Goal: Information Seeking & Learning: Learn about a topic

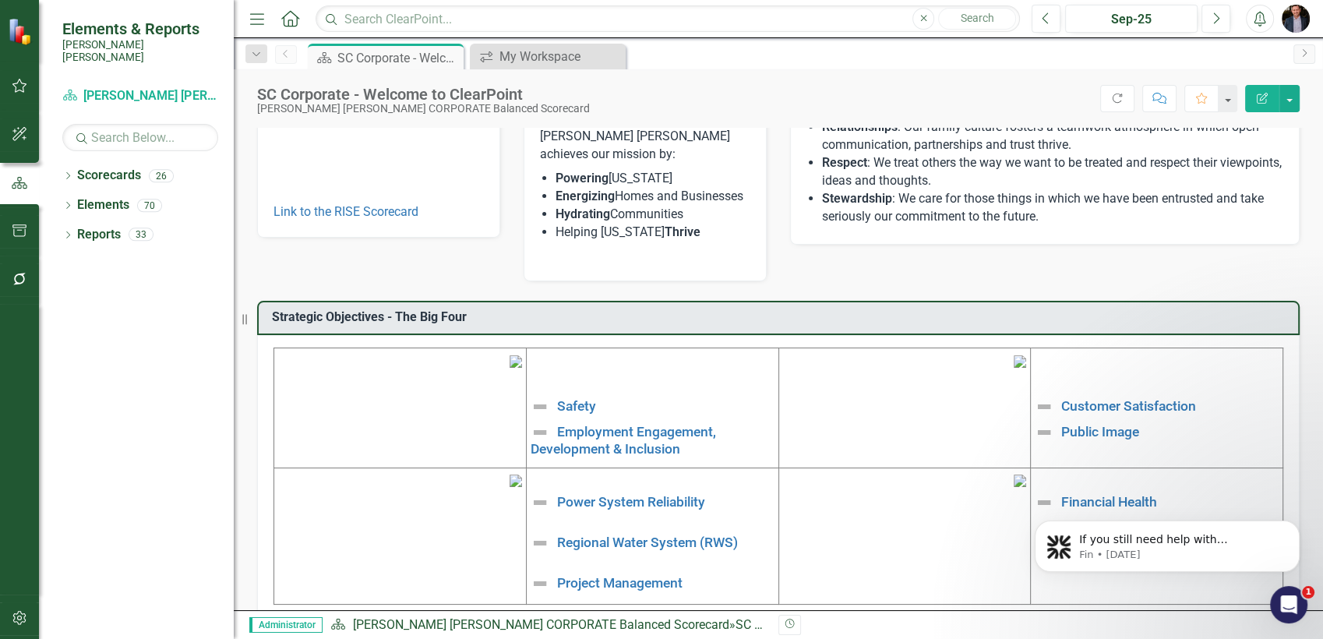
scroll to position [215, 0]
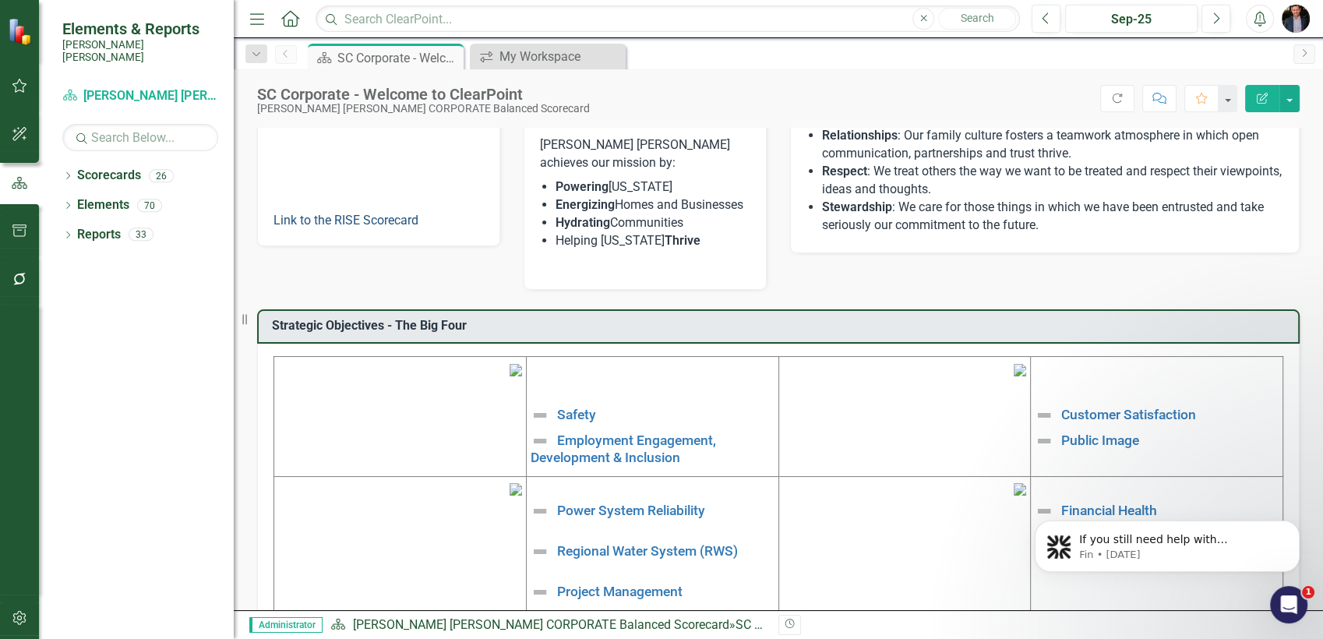
click at [352, 220] on link "Link to the RISE Scorecard" at bounding box center [345, 220] width 145 height 15
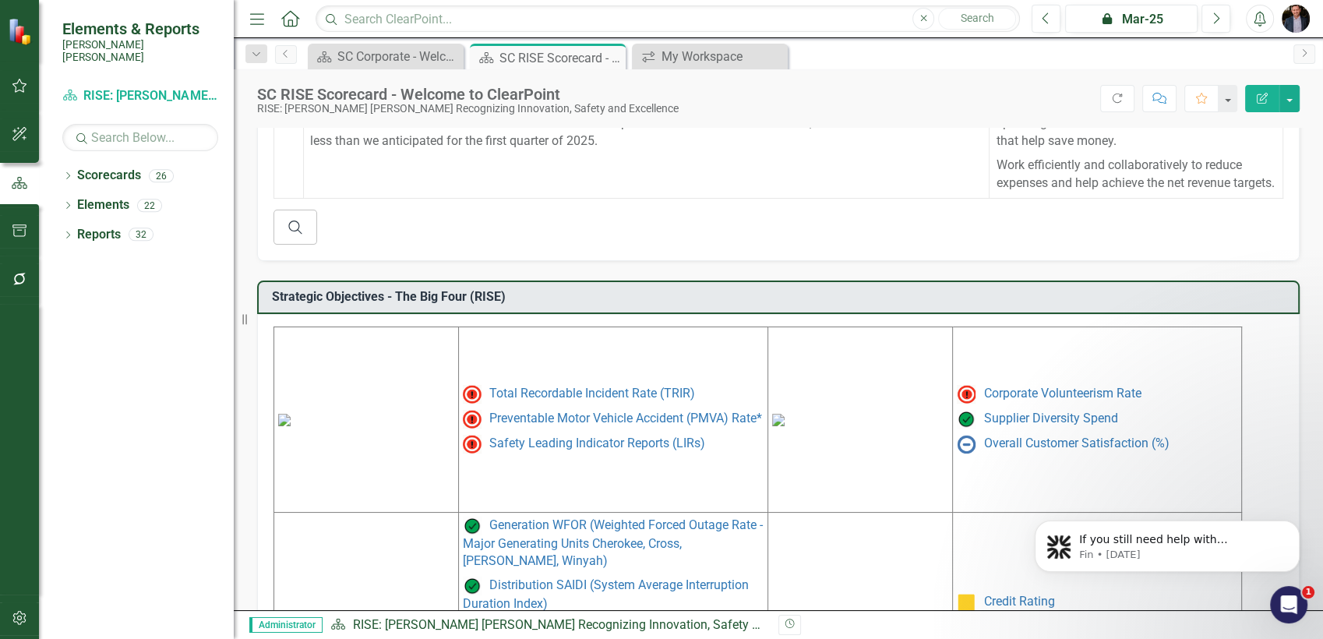
scroll to position [726, 0]
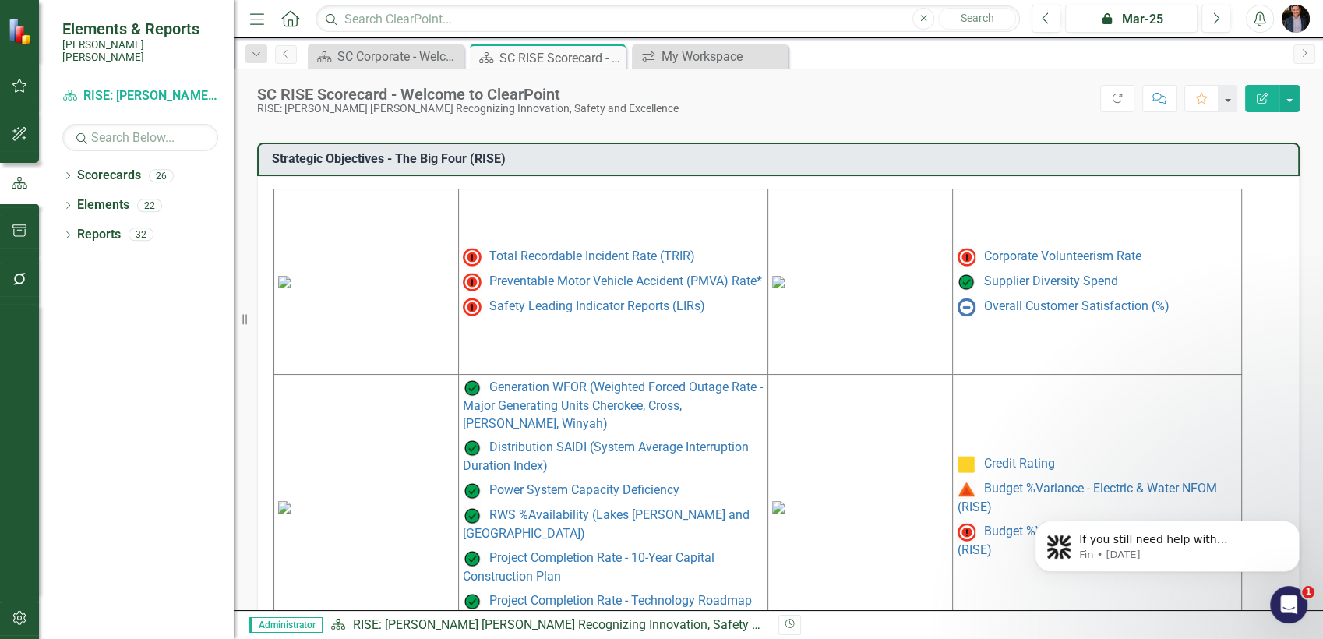
drag, startPoint x: 666, startPoint y: 203, endPoint x: 613, endPoint y: 185, distance: 55.7
click at [613, 189] on td "Total Recordable Incident Rate (TRIR) Preventable Motor Vehicle Accident (PMVA)…" at bounding box center [612, 281] width 309 height 185
click at [597, 248] on link "Total Recordable Incident Rate (TRIR)" at bounding box center [592, 255] width 206 height 15
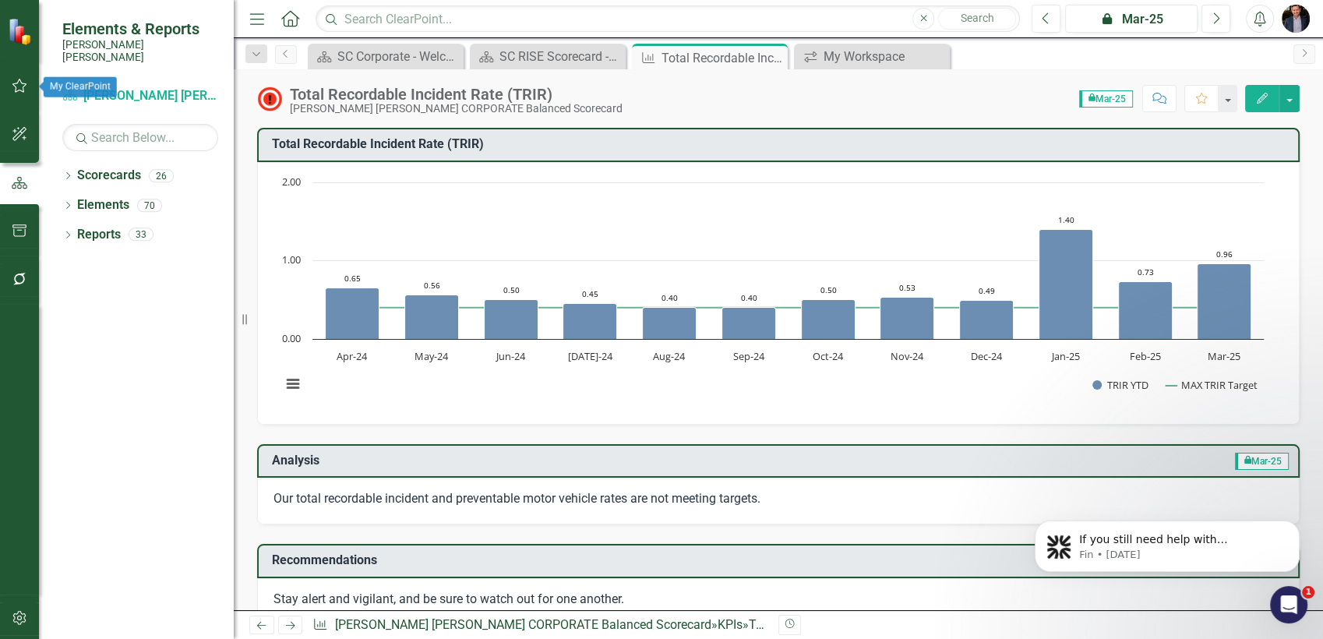
click at [19, 93] on button "button" at bounding box center [19, 86] width 35 height 33
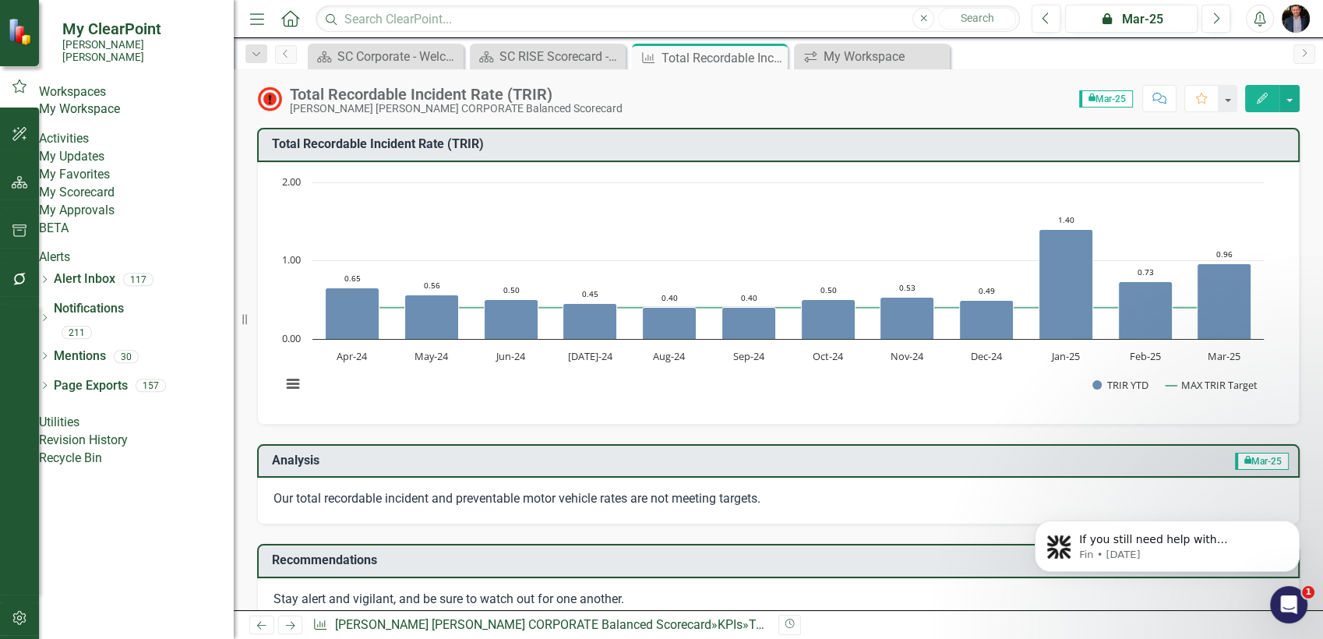
click at [109, 102] on link "My Workspace" at bounding box center [136, 109] width 195 height 18
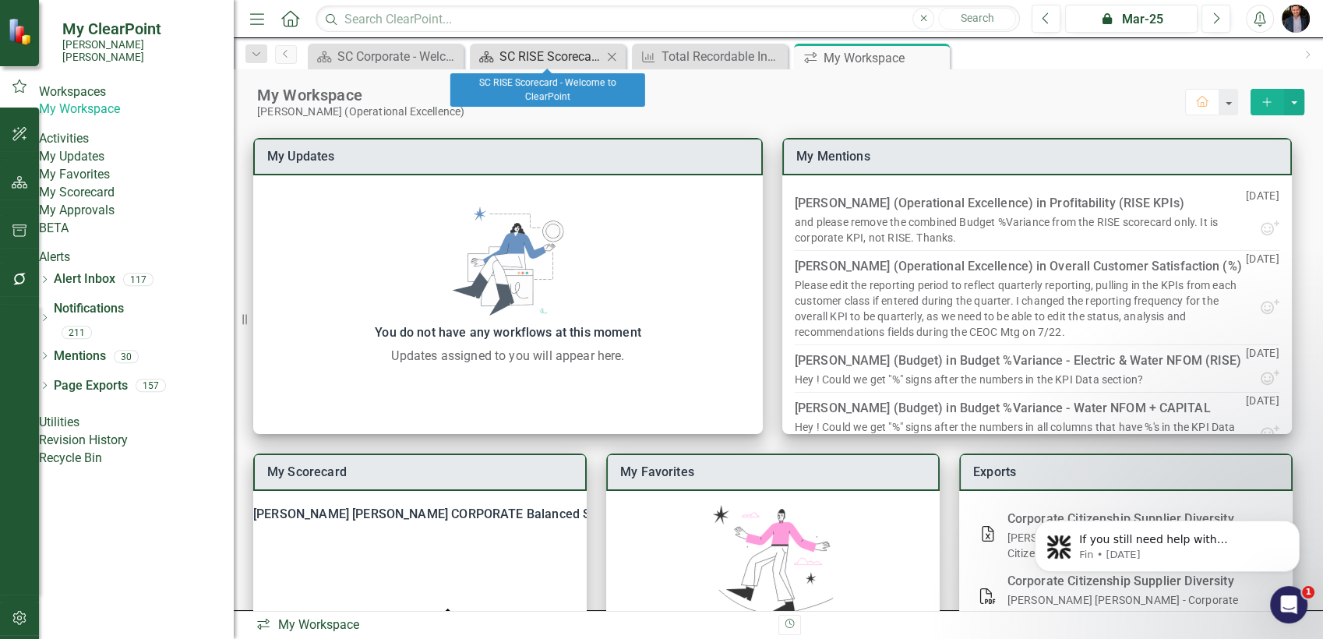
click at [573, 54] on div "SC RISE Scorecard - Welcome to ClearPoint" at bounding box center [550, 56] width 103 height 19
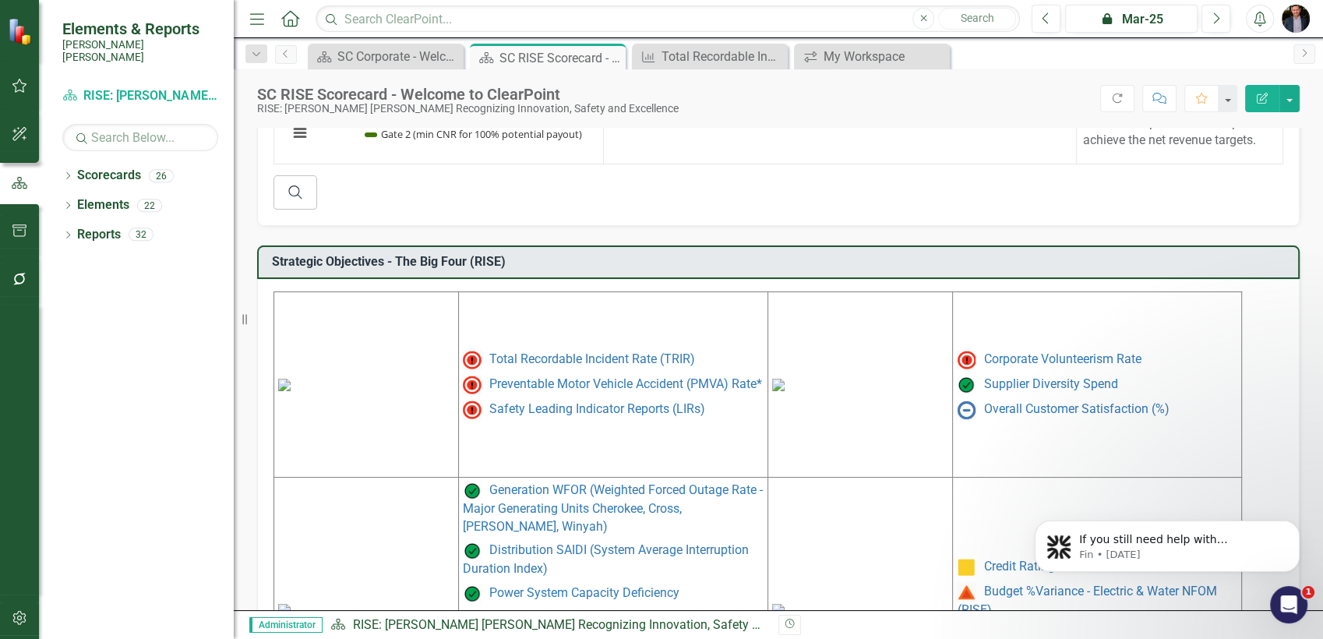
scroll to position [625, 0]
click at [630, 349] on link "Total Recordable Incident Rate (TRIR)" at bounding box center [592, 356] width 206 height 15
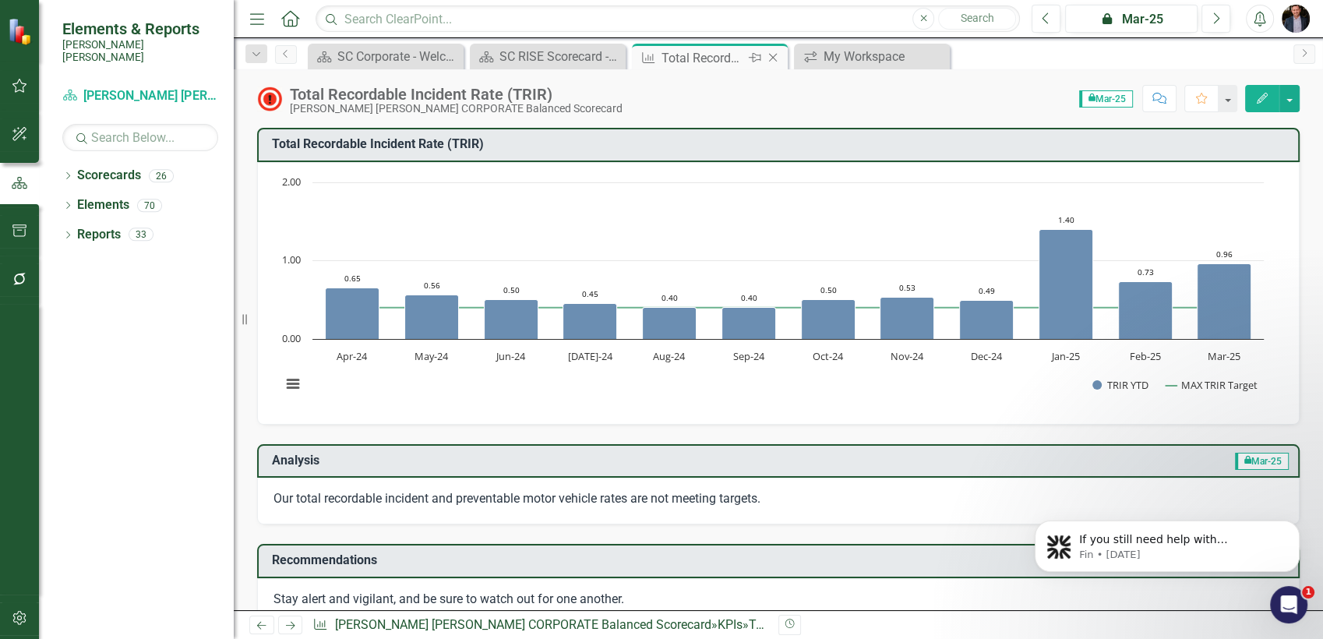
click at [773, 53] on icon "Close" at bounding box center [773, 57] width 16 height 12
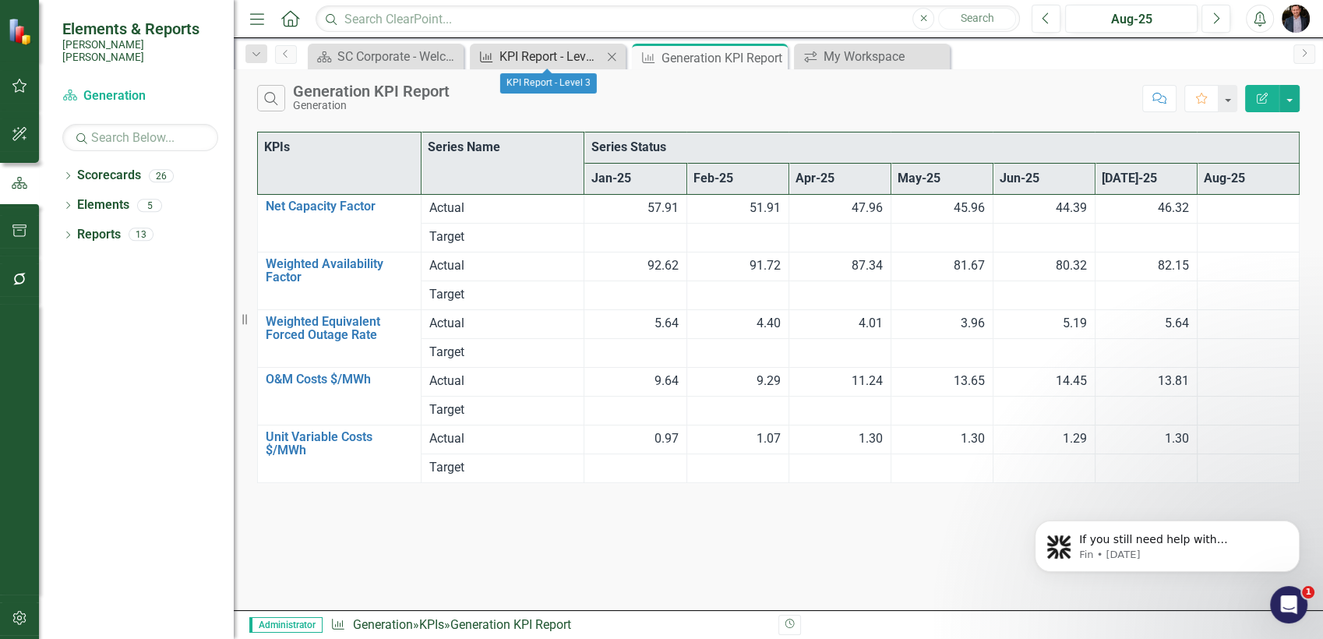
click at [585, 59] on div "KPI Report - Level 3" at bounding box center [550, 56] width 103 height 19
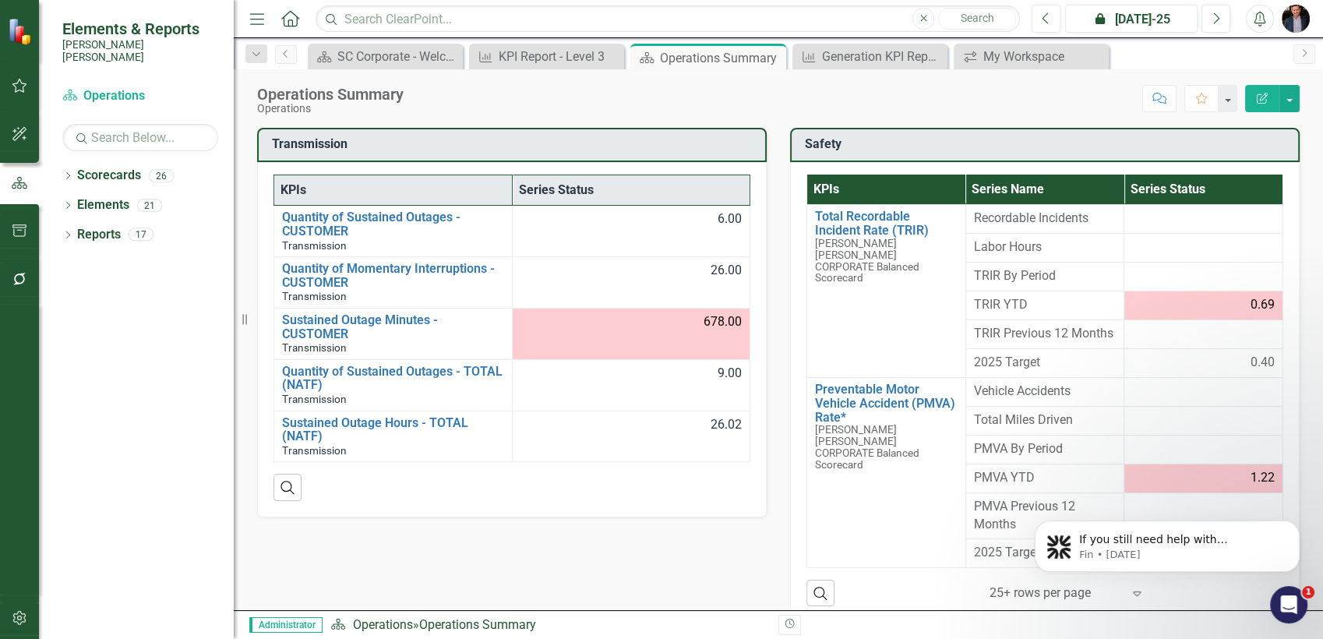
click at [442, 548] on div "Transmission KPIs Series Status Quantity of Sustained Outages - CUSTOMER Transm…" at bounding box center [777, 365] width 1065 height 514
